Goal: Task Accomplishment & Management: Manage account settings

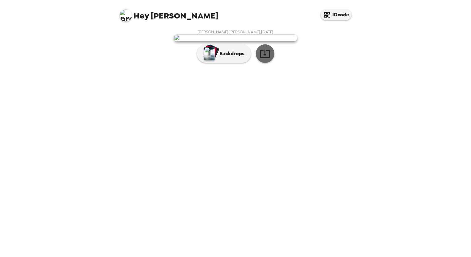
click at [265, 59] on icon "button" at bounding box center [264, 53] width 11 height 11
click at [352, 66] on div "[PERSON_NAME] [PERSON_NAME] , [DATE] Backdrops" at bounding box center [235, 47] width 240 height 37
click at [230, 57] on p "Backdrops" at bounding box center [230, 53] width 28 height 7
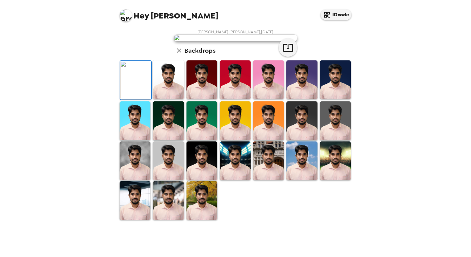
scroll to position [116, 0]
click at [344, 180] on img at bounding box center [335, 160] width 31 height 38
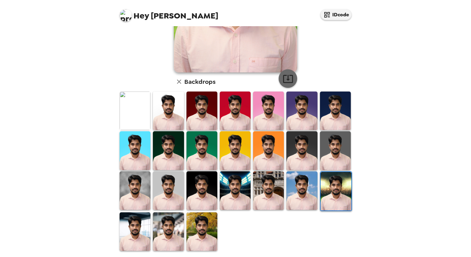
click at [283, 78] on icon "button" at bounding box center [287, 78] width 11 height 11
click at [128, 113] on img at bounding box center [134, 110] width 31 height 38
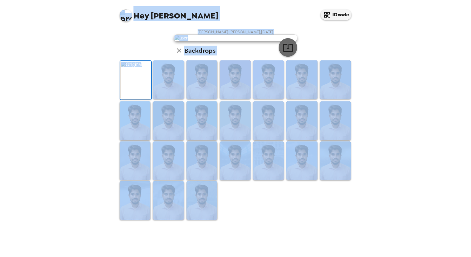
click at [283, 52] on icon "button" at bounding box center [288, 48] width 10 height 8
drag, startPoint x: 430, startPoint y: 107, endPoint x: 425, endPoint y: 104, distance: 5.4
click at [430, 107] on div "Hey [PERSON_NAME] IDcode [PERSON_NAME] [PERSON_NAME] , [DATE] Backdrops" at bounding box center [235, 128] width 471 height 257
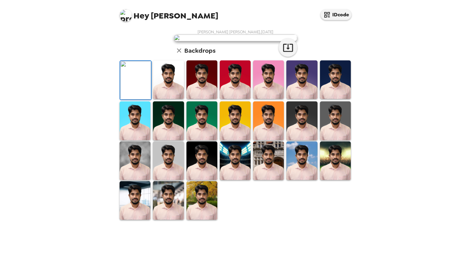
click at [199, 220] on img at bounding box center [201, 200] width 31 height 38
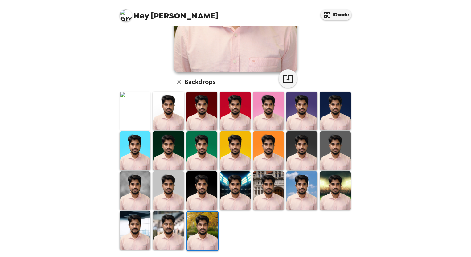
scroll to position [0, 0]
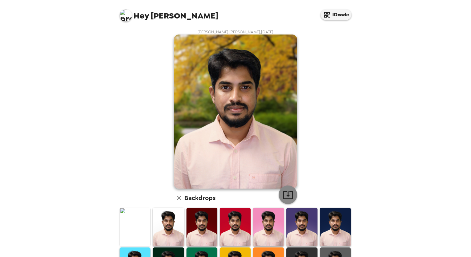
drag, startPoint x: 292, startPoint y: 198, endPoint x: 286, endPoint y: 196, distance: 6.3
click at [291, 198] on button "button" at bounding box center [287, 194] width 18 height 18
click at [132, 157] on div "[PERSON_NAME] [PERSON_NAME] , [DATE] Backdrops" at bounding box center [235, 198] width 234 height 338
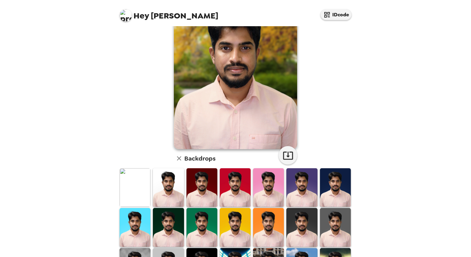
scroll to position [92, 0]
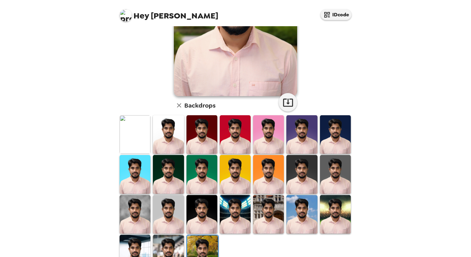
click at [208, 184] on img at bounding box center [201, 174] width 31 height 38
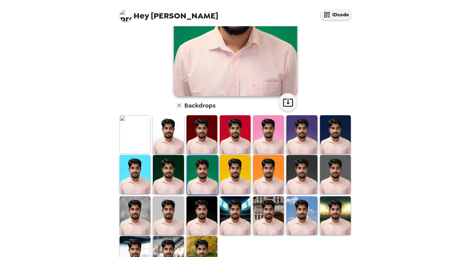
scroll to position [0, 0]
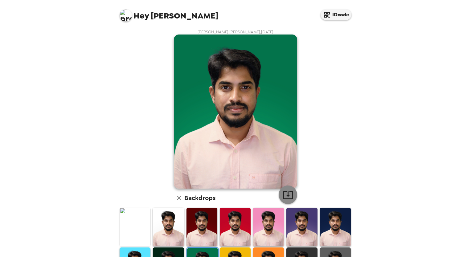
click at [291, 197] on button "button" at bounding box center [287, 194] width 18 height 18
click at [119, 146] on div "[PERSON_NAME] [PERSON_NAME] , [DATE] Backdrops" at bounding box center [235, 198] width 234 height 338
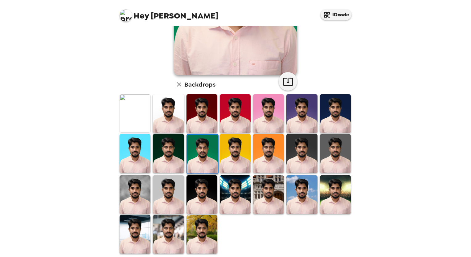
scroll to position [116, 0]
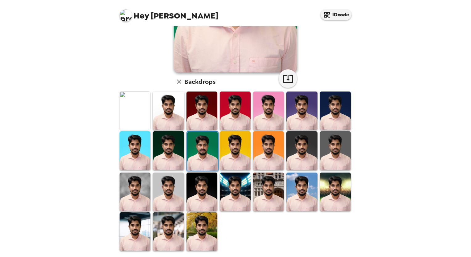
click at [225, 148] on img at bounding box center [235, 150] width 31 height 38
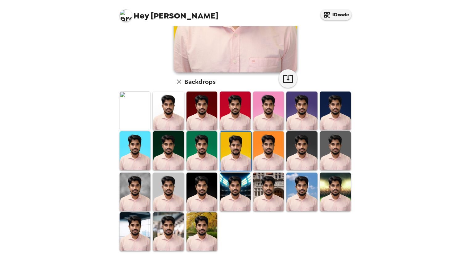
click at [275, 186] on img at bounding box center [268, 191] width 31 height 38
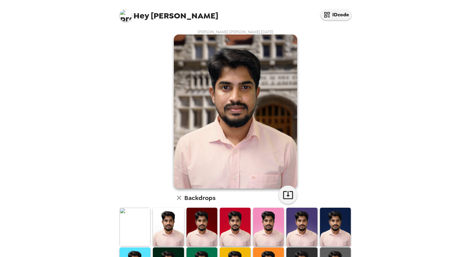
scroll to position [0, 0]
click at [287, 191] on icon "button" at bounding box center [287, 194] width 11 height 11
click at [115, 143] on div "[PERSON_NAME] [PERSON_NAME] , [DATE] Backdrops" at bounding box center [235, 198] width 240 height 338
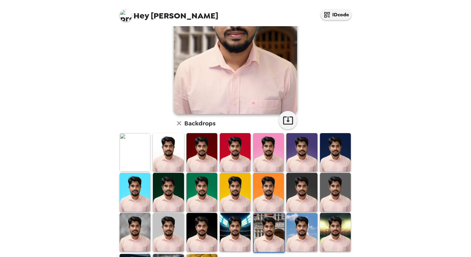
scroll to position [116, 0]
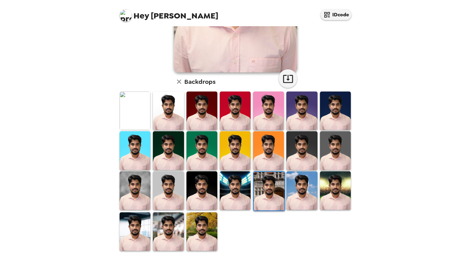
click at [228, 182] on img at bounding box center [235, 190] width 31 height 38
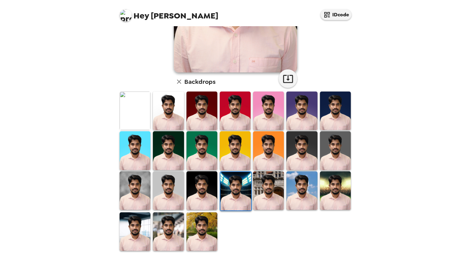
scroll to position [0, 0]
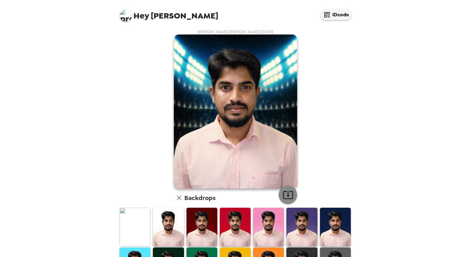
click at [282, 193] on icon "button" at bounding box center [287, 194] width 11 height 11
click at [129, 141] on div "[PERSON_NAME] [PERSON_NAME] , [DATE] Backdrops" at bounding box center [235, 198] width 234 height 338
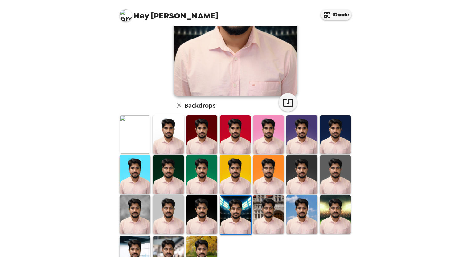
scroll to position [116, 0]
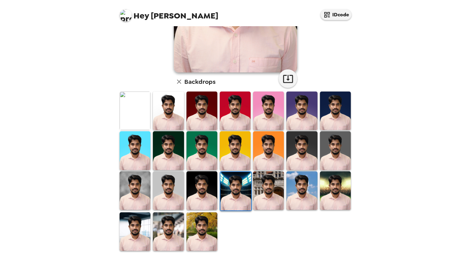
click at [142, 187] on img at bounding box center [134, 190] width 31 height 38
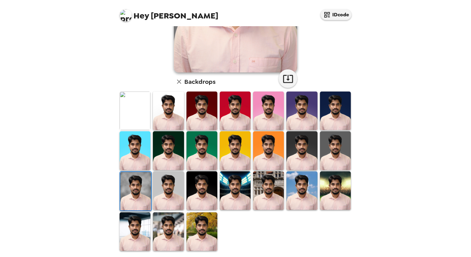
scroll to position [0, 0]
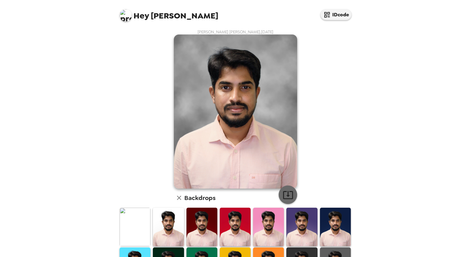
click at [282, 198] on icon "button" at bounding box center [287, 194] width 11 height 11
click at [107, 151] on div "Hey [PERSON_NAME] IDcode [PERSON_NAME] [PERSON_NAME] , [DATE] Backdrops" at bounding box center [235, 128] width 471 height 257
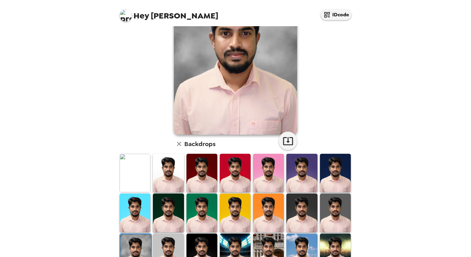
scroll to position [92, 0]
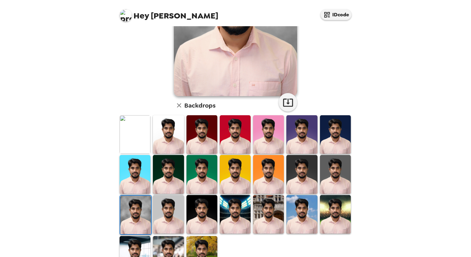
click at [338, 131] on img at bounding box center [335, 134] width 31 height 38
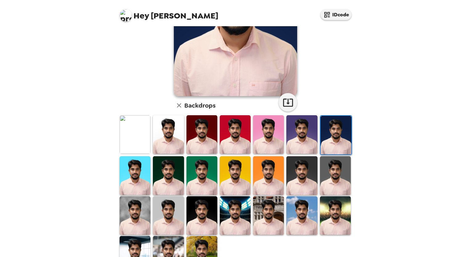
scroll to position [0, 0]
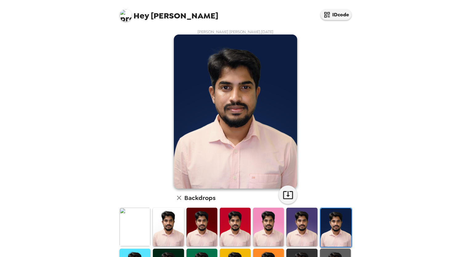
drag, startPoint x: 285, startPoint y: 196, endPoint x: 222, endPoint y: 160, distance: 71.9
click at [284, 196] on icon "button" at bounding box center [288, 195] width 10 height 8
click at [74, 133] on div "Hey [PERSON_NAME] IDcode [PERSON_NAME] [PERSON_NAME] , [DATE] Backdrops" at bounding box center [235, 128] width 471 height 257
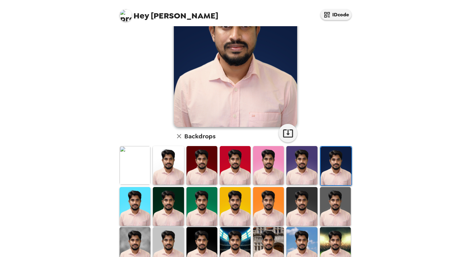
scroll to position [116, 0]
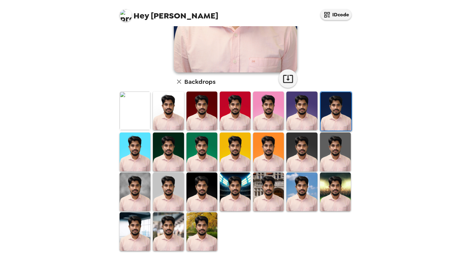
click at [295, 192] on img at bounding box center [301, 191] width 31 height 38
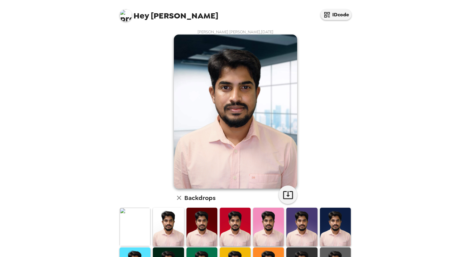
drag, startPoint x: 0, startPoint y: 0, endPoint x: 123, endPoint y: 120, distance: 172.5
click at [123, 120] on div "[PERSON_NAME] [PERSON_NAME] , [DATE] Backdrops" at bounding box center [235, 198] width 234 height 338
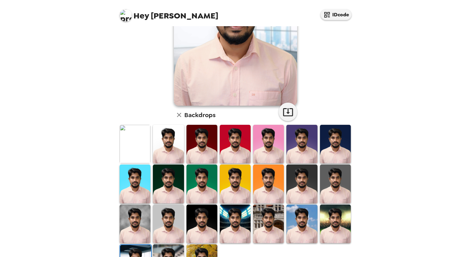
scroll to position [116, 0]
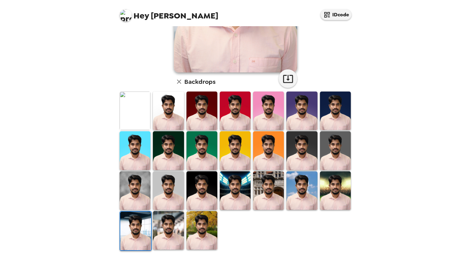
click at [173, 214] on img at bounding box center [168, 230] width 31 height 38
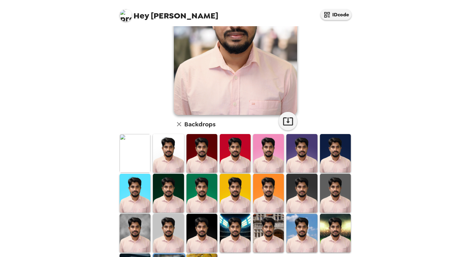
scroll to position [24, 0]
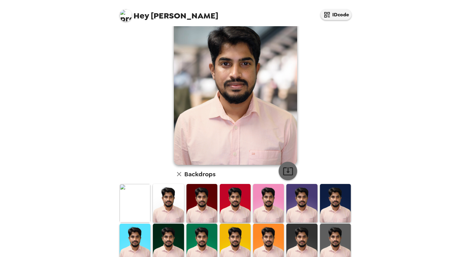
drag, startPoint x: 291, startPoint y: 168, endPoint x: 249, endPoint y: 147, distance: 47.4
click at [291, 168] on button "button" at bounding box center [287, 171] width 18 height 18
click at [80, 113] on div "Hey [PERSON_NAME] IDcode [PERSON_NAME] [PERSON_NAME] , [DATE] Backdrops" at bounding box center [235, 128] width 471 height 257
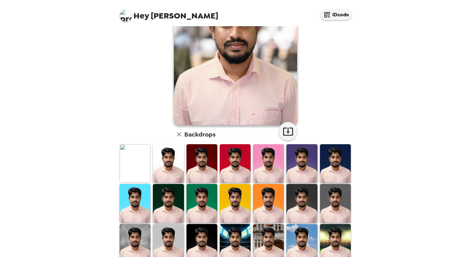
scroll to position [85, 0]
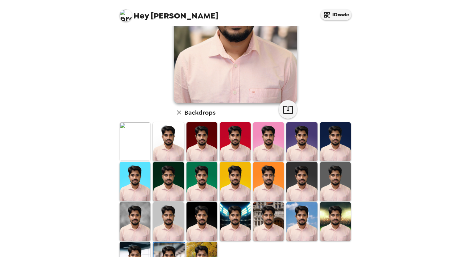
click at [210, 219] on img at bounding box center [201, 221] width 31 height 38
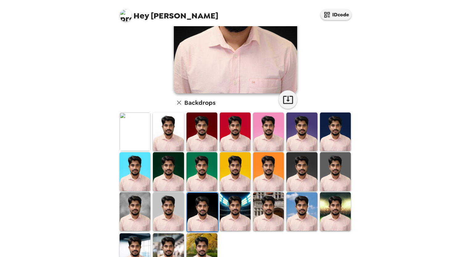
scroll to position [116, 0]
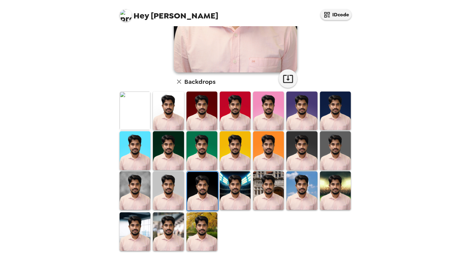
click at [164, 182] on img at bounding box center [168, 190] width 31 height 38
